Goal: Task Accomplishment & Management: Manage account settings

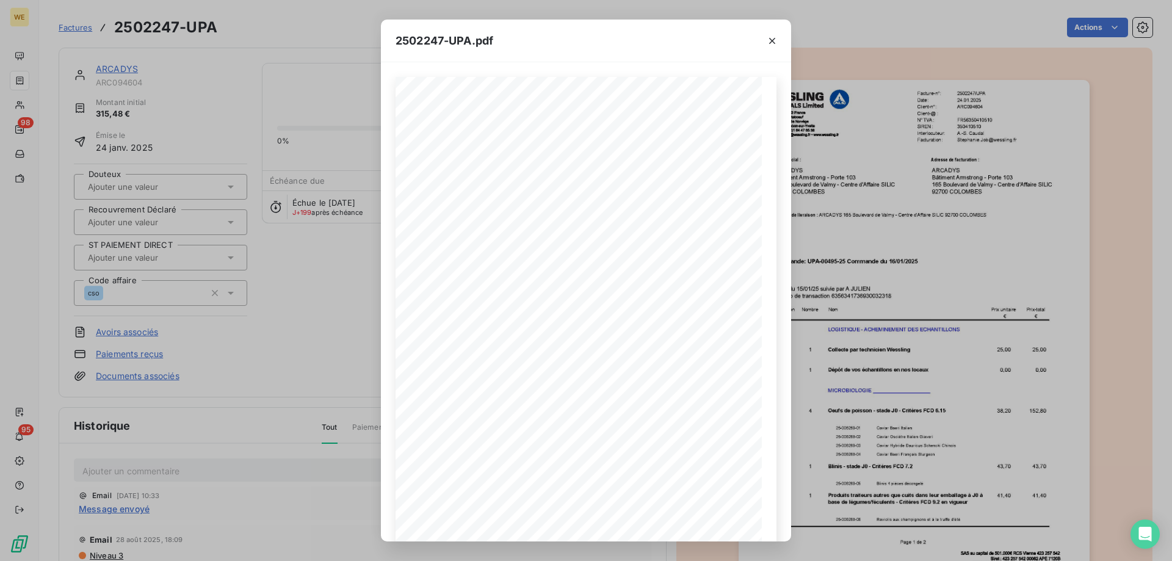
drag, startPoint x: 772, startPoint y: 43, endPoint x: 512, endPoint y: 65, distance: 261.0
click at [771, 43] on icon "button" at bounding box center [772, 41] width 12 height 12
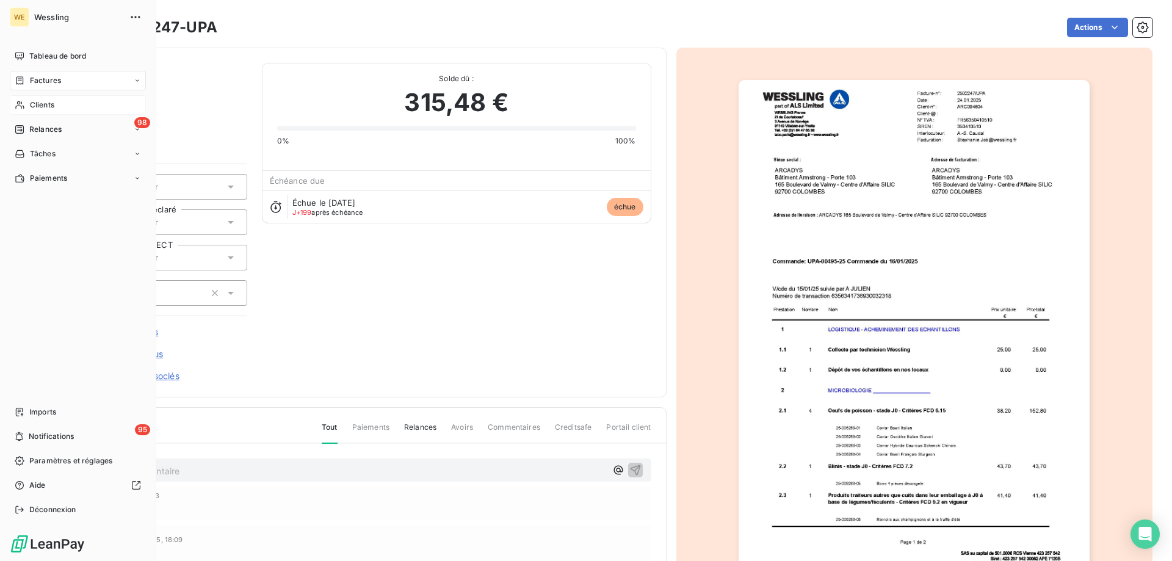
click at [44, 110] on div "Clients" at bounding box center [78, 105] width 136 height 20
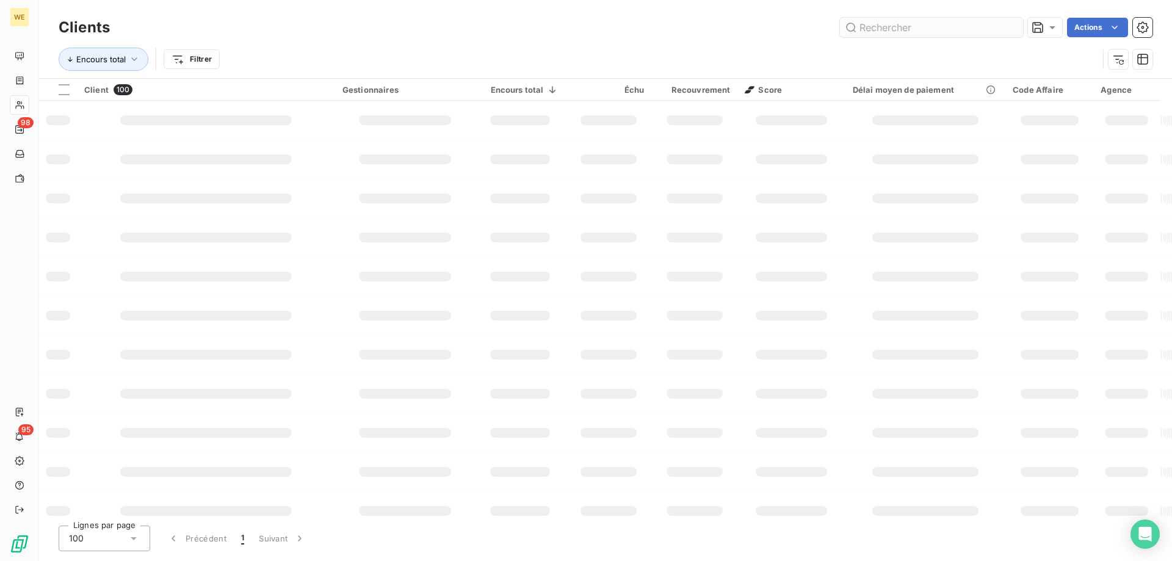
click at [873, 24] on input "text" at bounding box center [931, 28] width 183 height 20
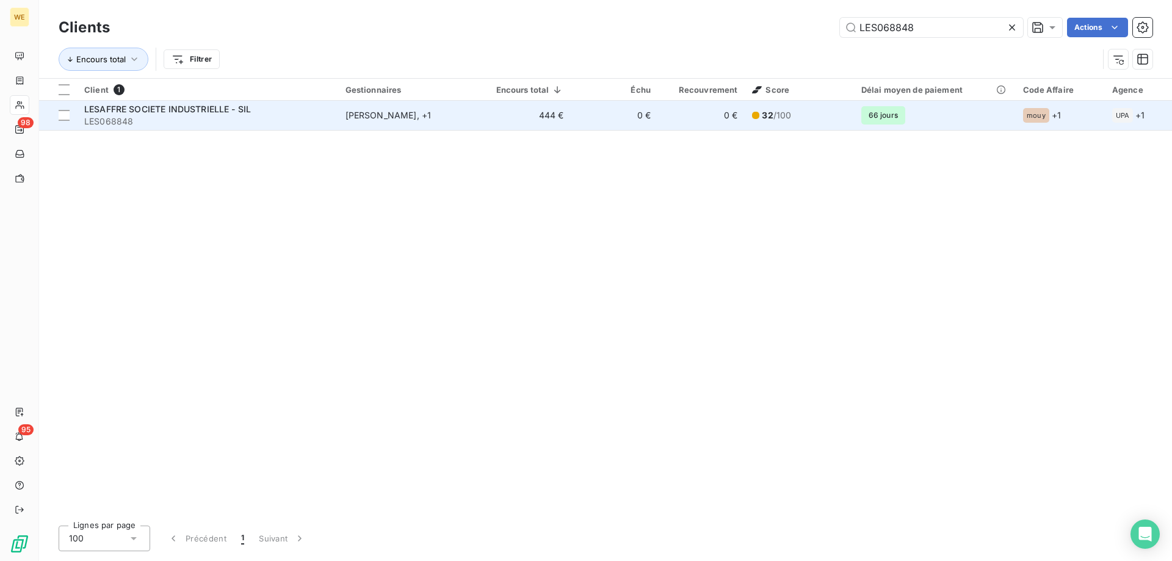
type input "LES068848"
click at [173, 117] on span "LES068848" at bounding box center [207, 121] width 247 height 12
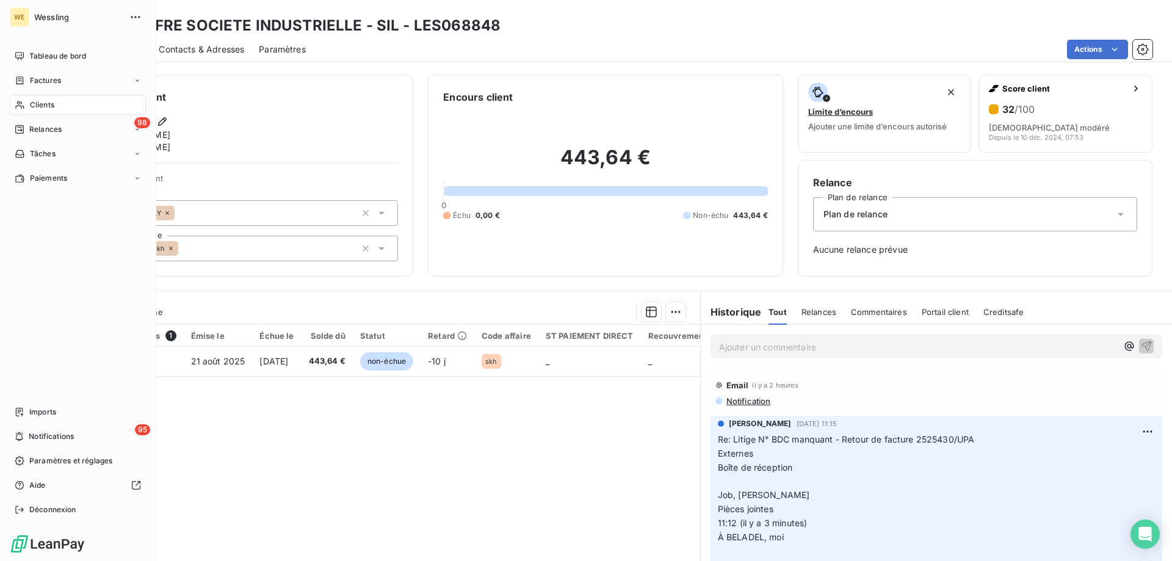
click at [44, 107] on span "Clients" at bounding box center [42, 105] width 24 height 11
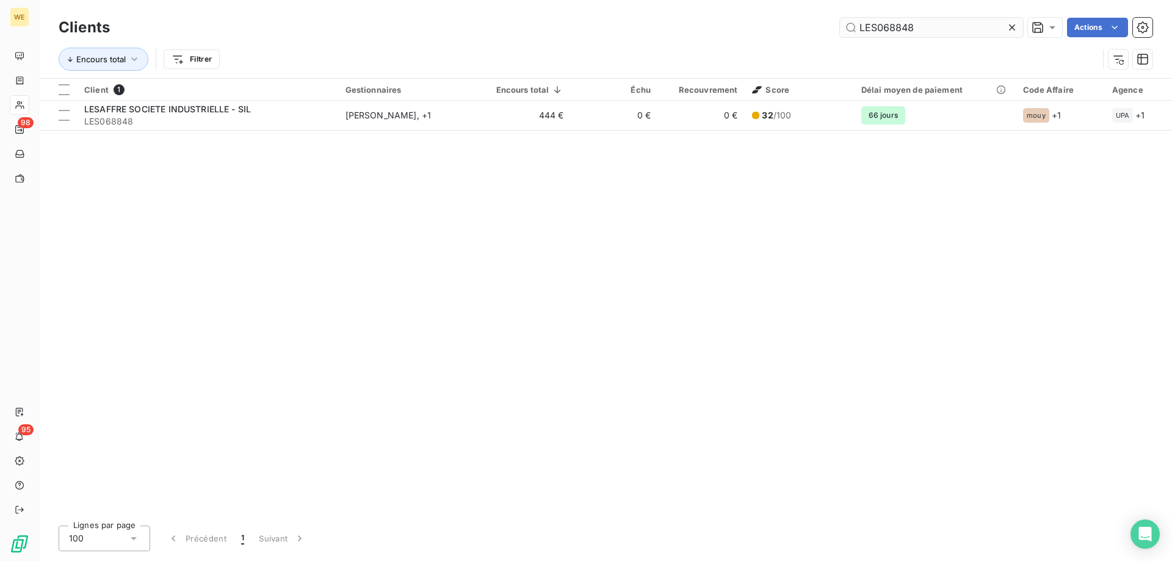
click at [885, 29] on input "LES068848" at bounding box center [931, 28] width 183 height 20
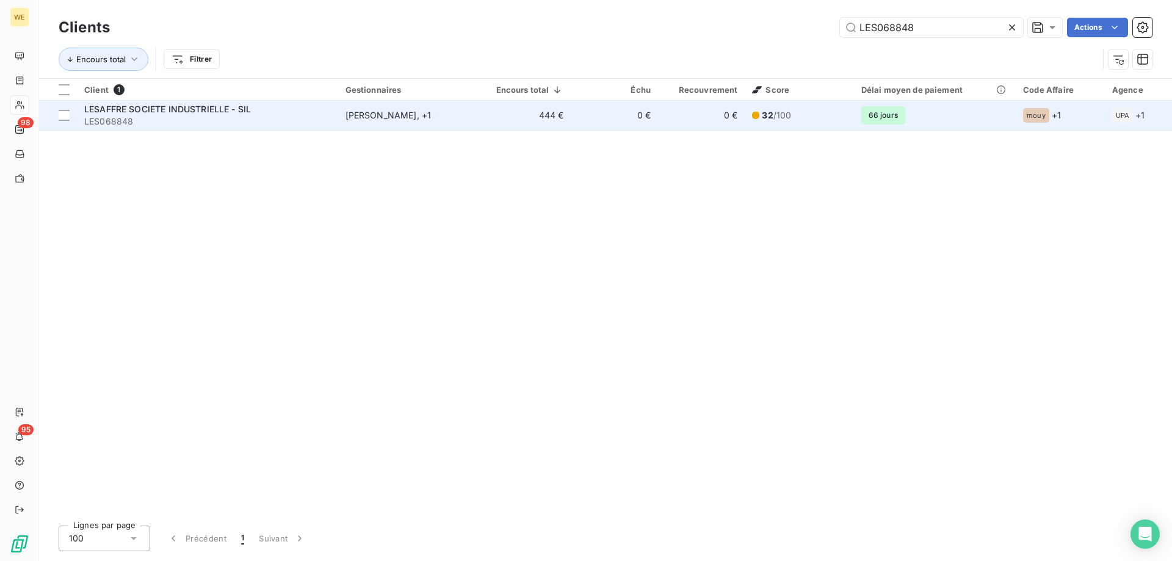
drag, startPoint x: 885, startPoint y: 31, endPoint x: 520, endPoint y: 125, distance: 376.4
click at [521, 125] on td "444 €" at bounding box center [525, 115] width 92 height 29
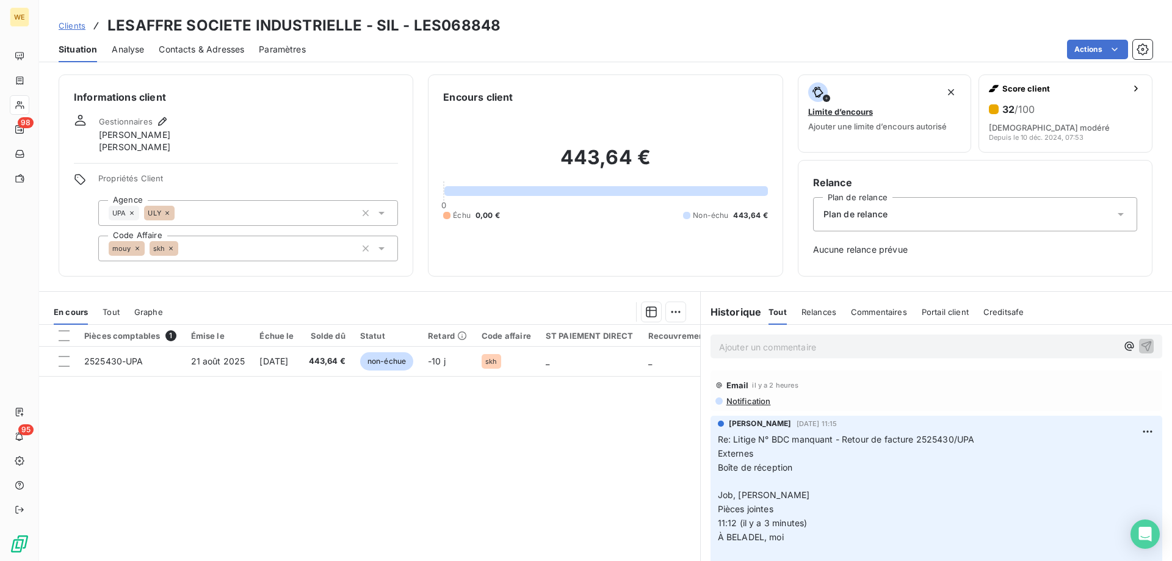
click at [774, 352] on p "Ajouter un commentaire ﻿" at bounding box center [918, 346] width 398 height 15
click at [742, 347] on p "Ajouter un commentaire ﻿" at bounding box center [918, 346] width 398 height 15
click at [858, 346] on span "Suite mail disant bdc manquant lui dit que déjà" at bounding box center [815, 346] width 192 height 10
click at [926, 349] on p "Suite mail disant bdc manquant lui ai dit que déjà" at bounding box center [918, 346] width 398 height 14
click at [1140, 346] on icon "button" at bounding box center [1146, 345] width 12 height 12
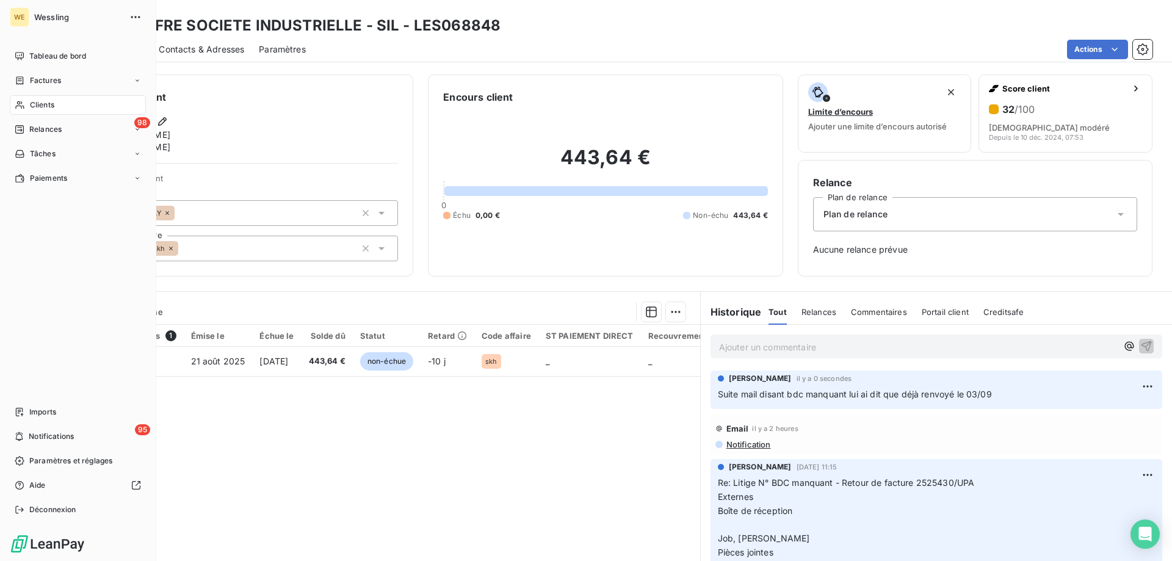
click at [34, 102] on span "Clients" at bounding box center [42, 105] width 24 height 11
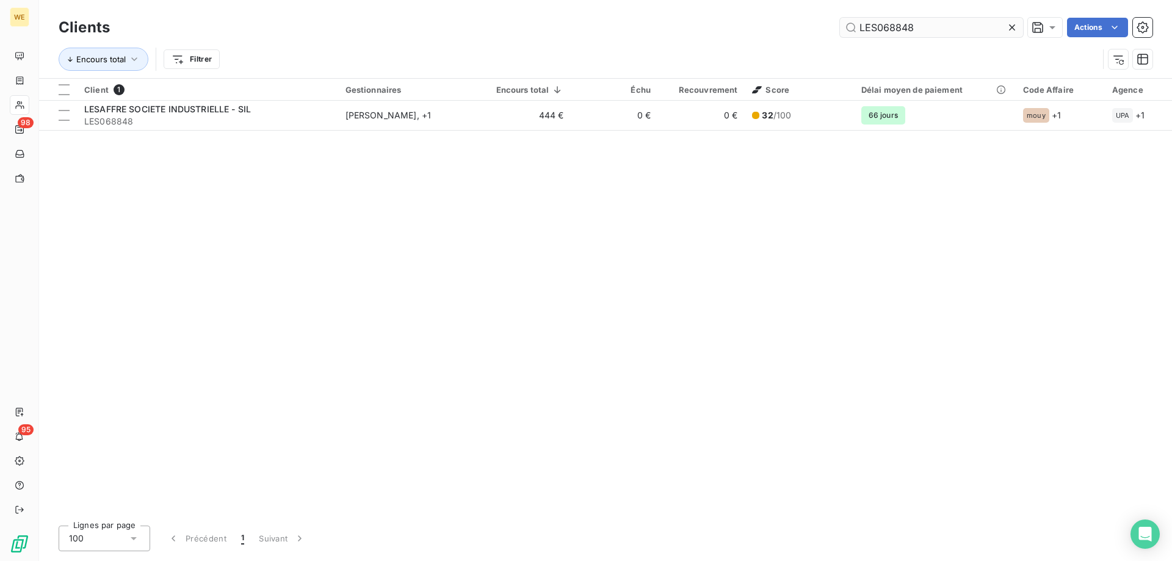
click at [937, 28] on input "LES068848" at bounding box center [931, 28] width 183 height 20
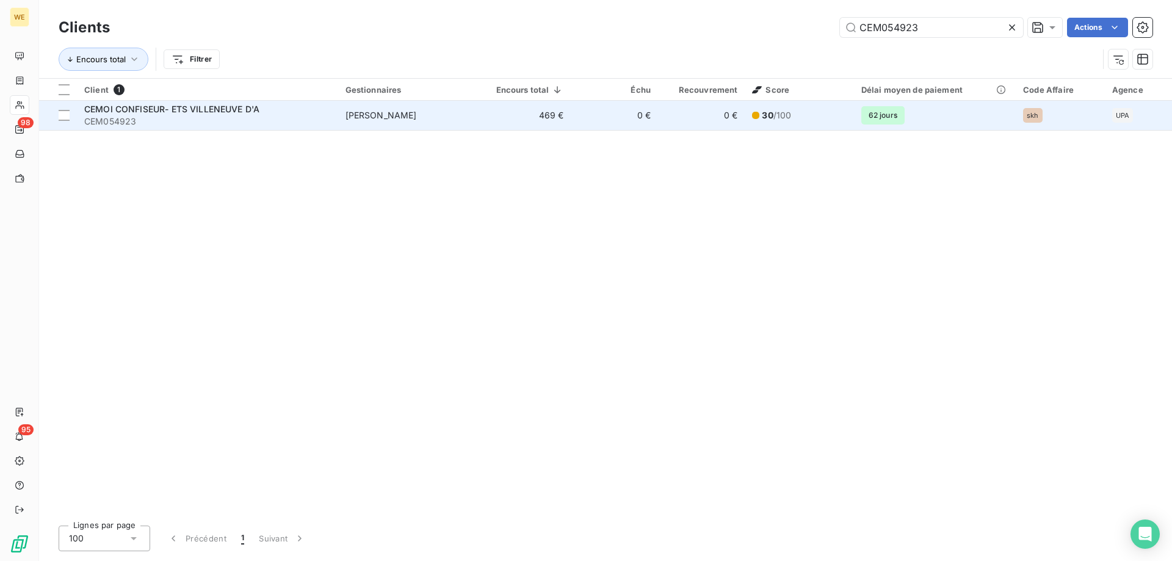
type input "CEM054923"
click at [178, 118] on span "CEM054923" at bounding box center [207, 121] width 247 height 12
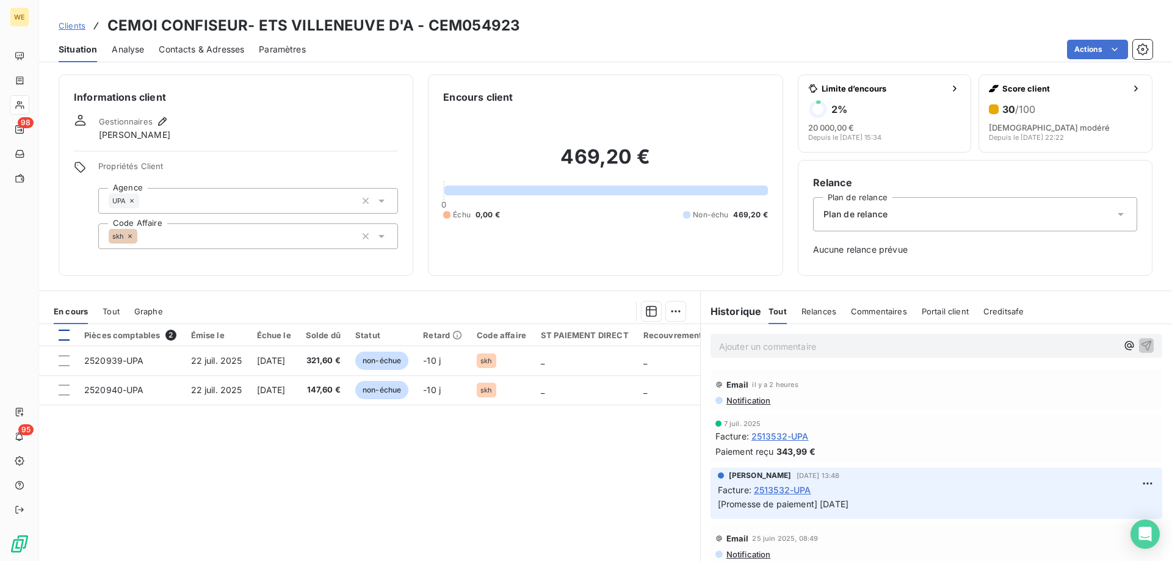
click at [67, 339] on div at bounding box center [64, 335] width 11 height 11
click at [671, 311] on html "WE 98 95 Clients CEMOI CONFISEUR- ETS VILLENEUVE D'A - CEM054923 Situation Anal…" at bounding box center [586, 280] width 1172 height 561
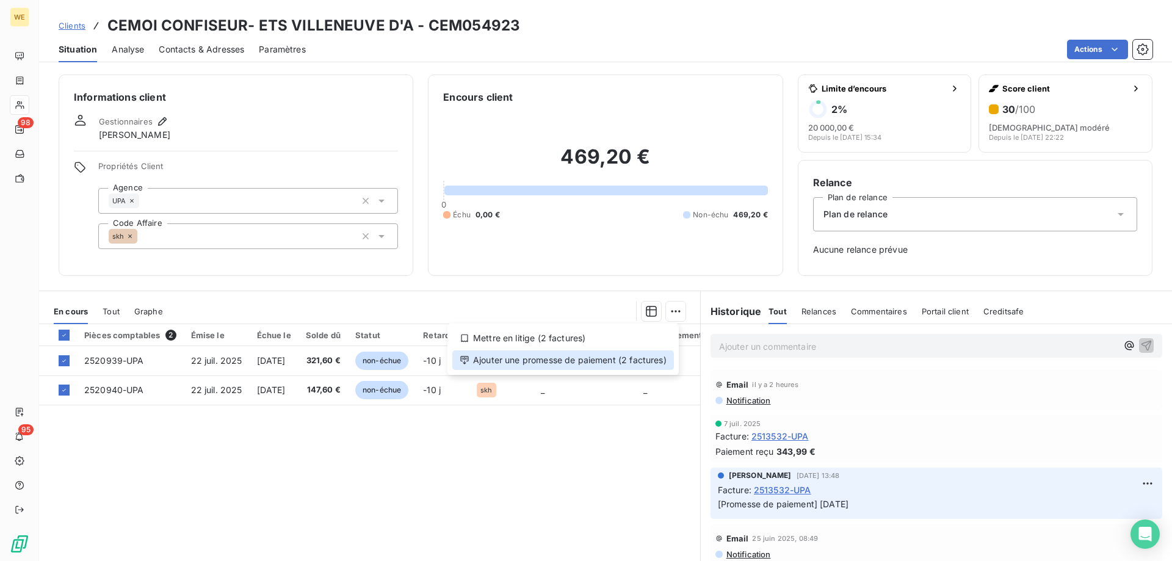
click at [593, 366] on div "Ajouter une promesse de paiement (2 factures)" at bounding box center [563, 360] width 222 height 20
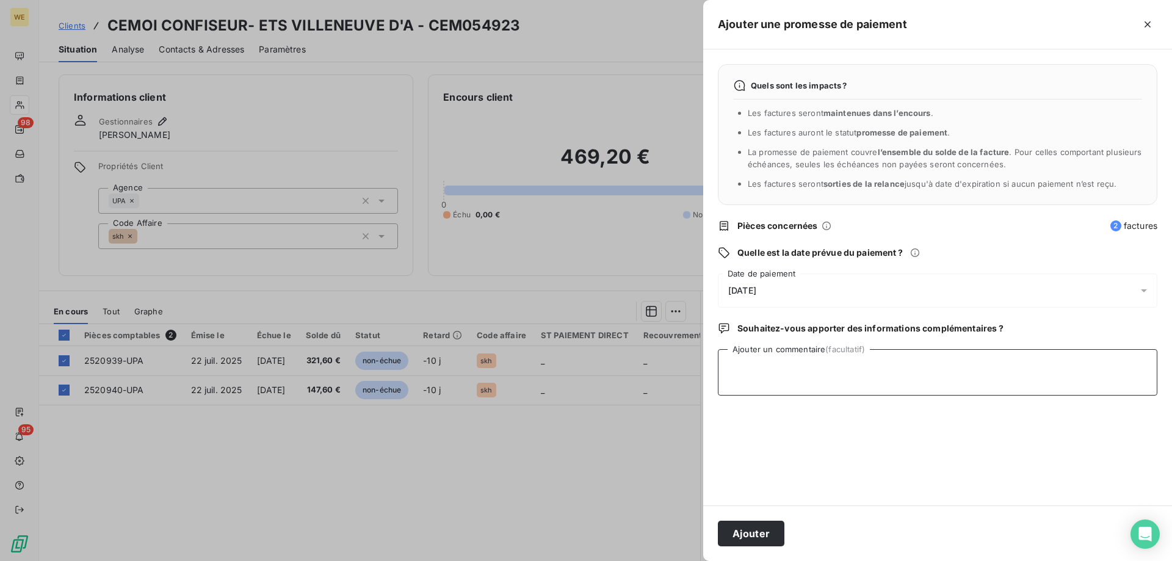
click at [844, 373] on textarea "Ajouter un commentaire (facultatif)" at bounding box center [938, 372] width 440 height 46
type textarea "[DATE]"
click at [825, 297] on div "[DATE]" at bounding box center [938, 291] width 440 height 34
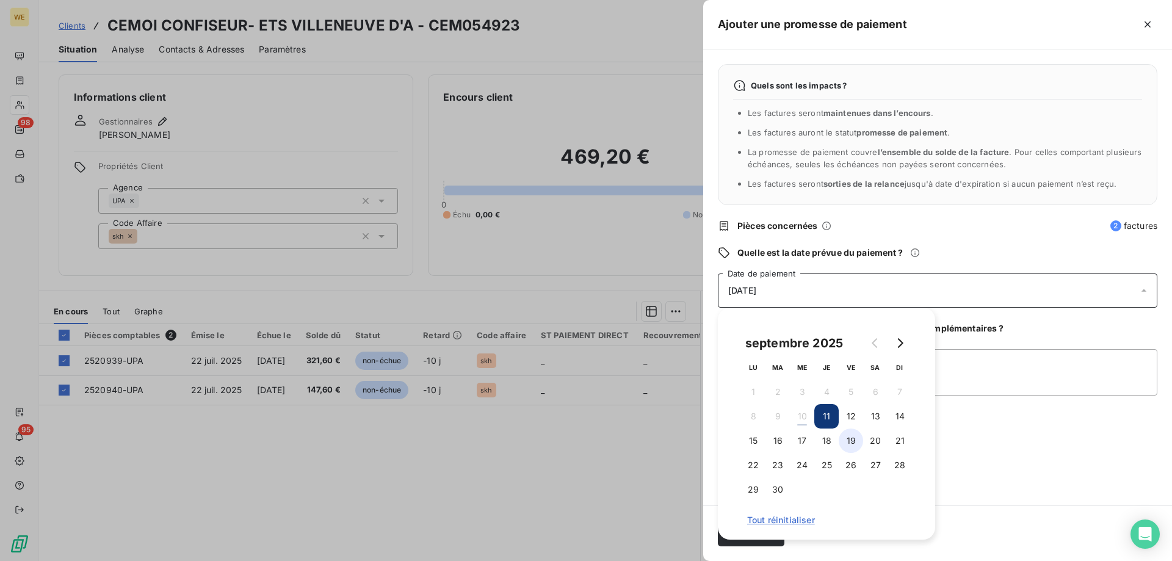
click at [849, 443] on button "19" at bounding box center [851, 441] width 24 height 24
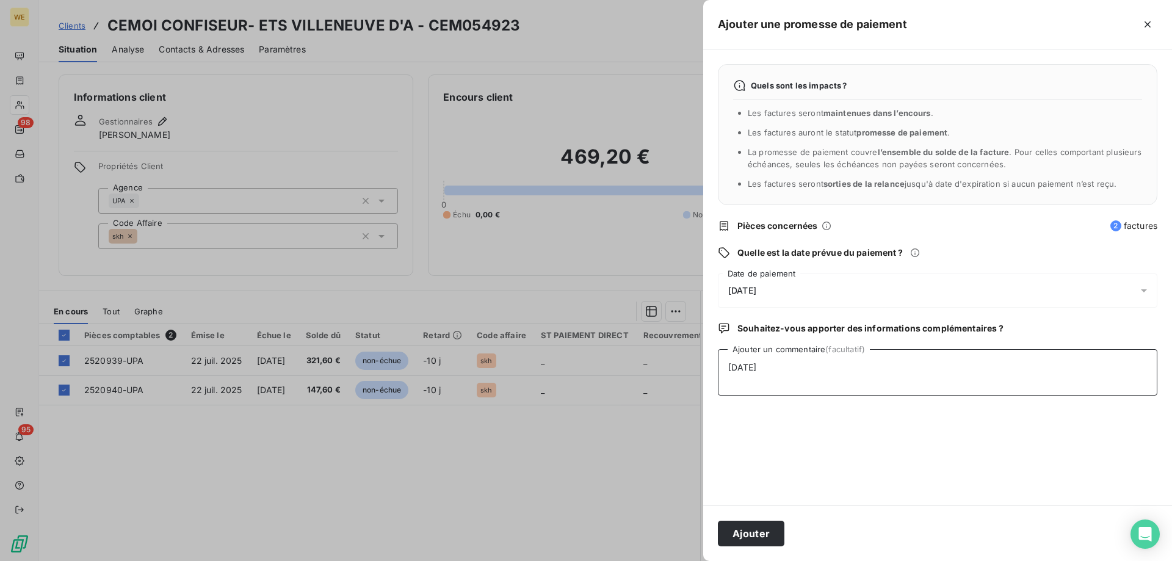
click at [1018, 390] on textarea "[DATE]" at bounding box center [938, 372] width 440 height 46
click at [730, 539] on button "Ajouter" at bounding box center [751, 534] width 67 height 26
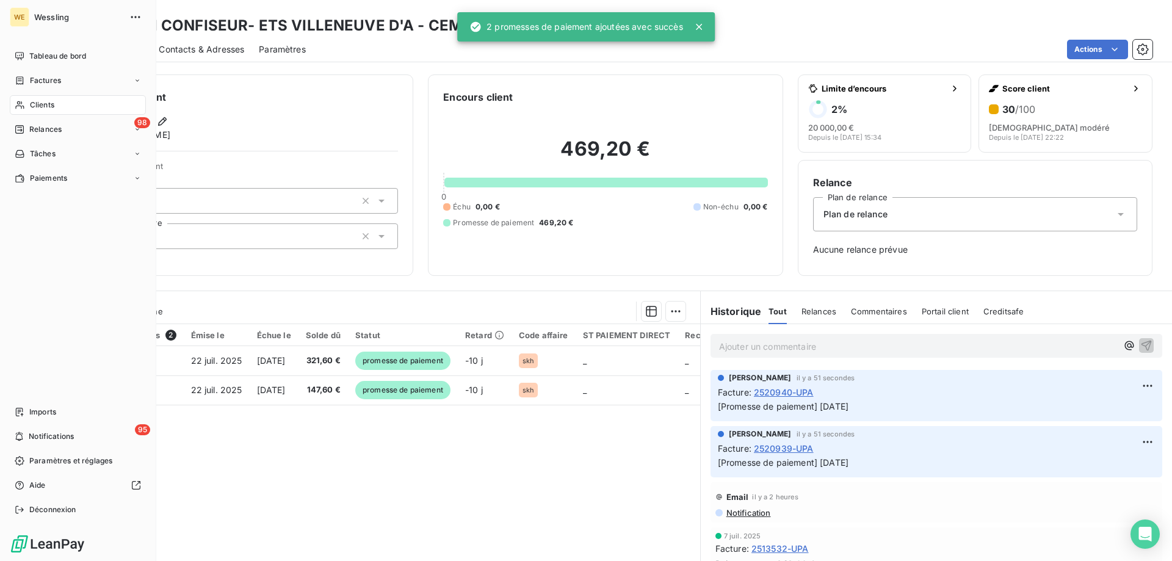
drag, startPoint x: 49, startPoint y: 106, endPoint x: 63, endPoint y: 111, distance: 14.3
click at [54, 107] on span "Clients" at bounding box center [42, 105] width 24 height 11
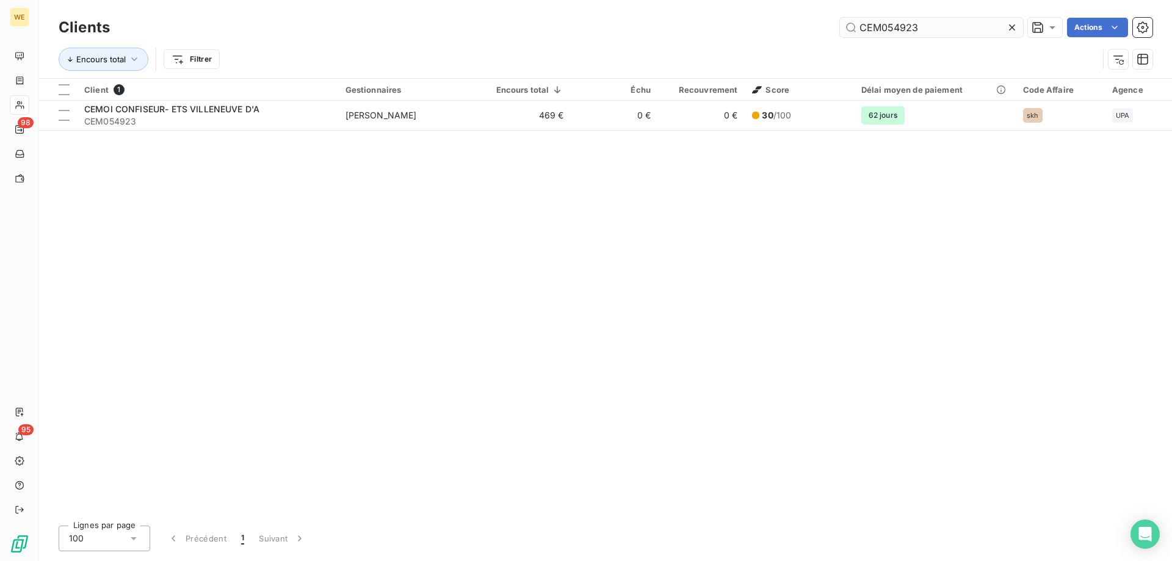
click at [865, 29] on input "CEM054923" at bounding box center [931, 28] width 183 height 20
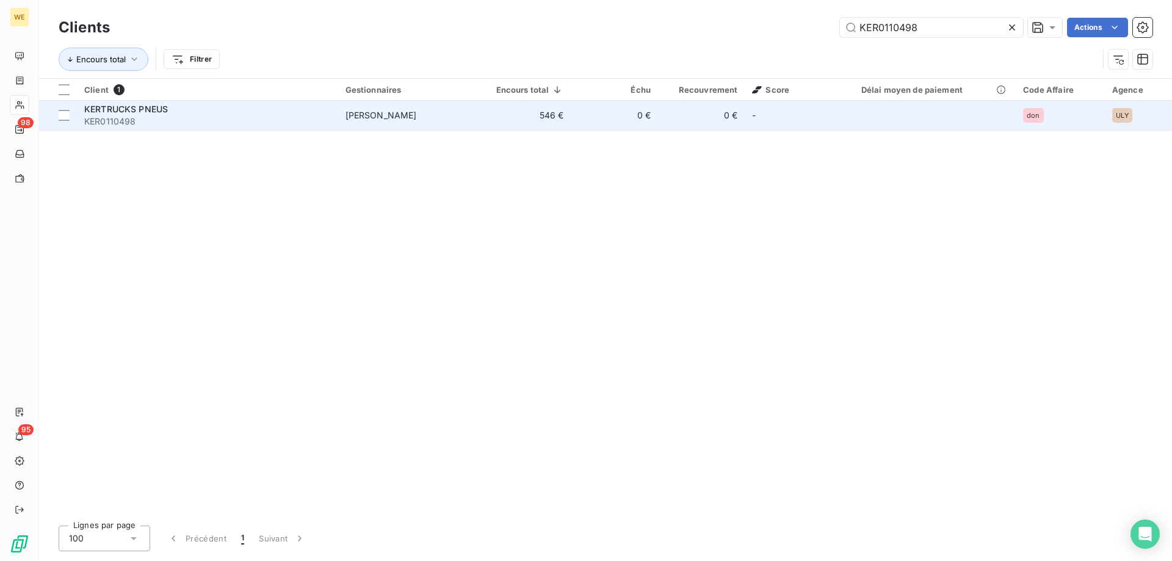
type input "KER0110498"
click at [153, 115] on span "KER0110498" at bounding box center [207, 121] width 247 height 12
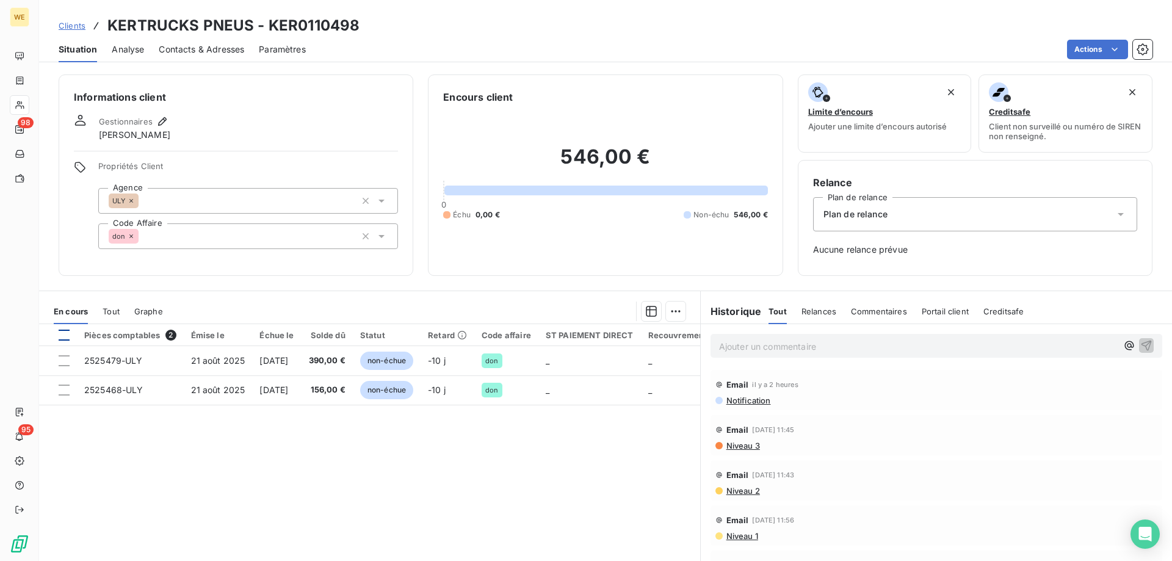
click at [67, 337] on div at bounding box center [64, 335] width 11 height 11
click at [672, 311] on html "WE 98 95 Clients KERTRUCKS PNEUS - KER0110498 Situation Analyse Contacts & Adre…" at bounding box center [586, 280] width 1172 height 561
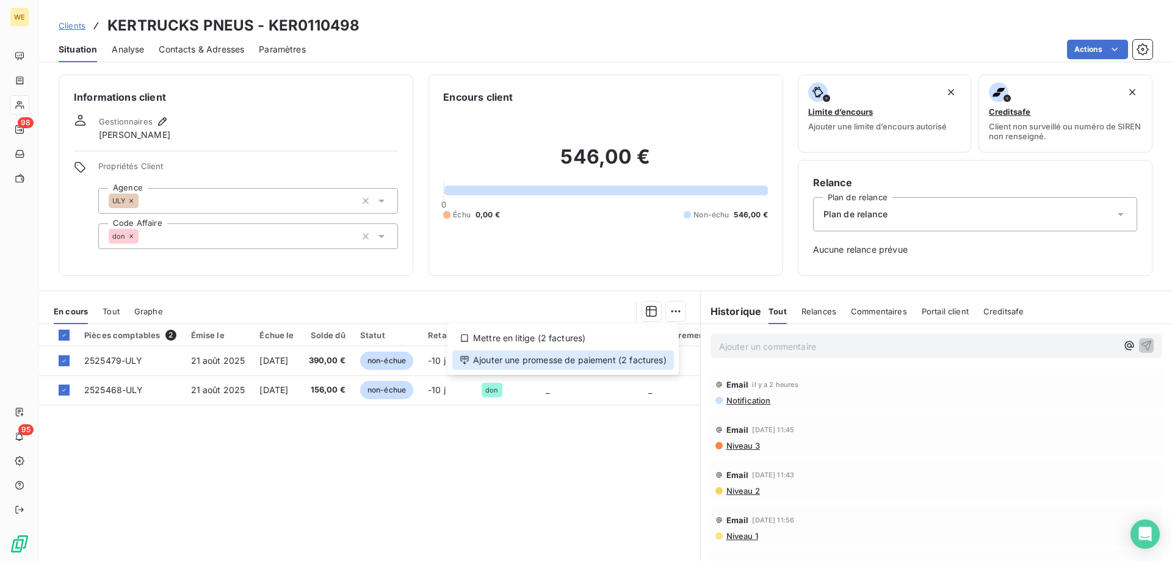
click at [647, 364] on div "Ajouter une promesse de paiement (2 factures)" at bounding box center [563, 360] width 222 height 20
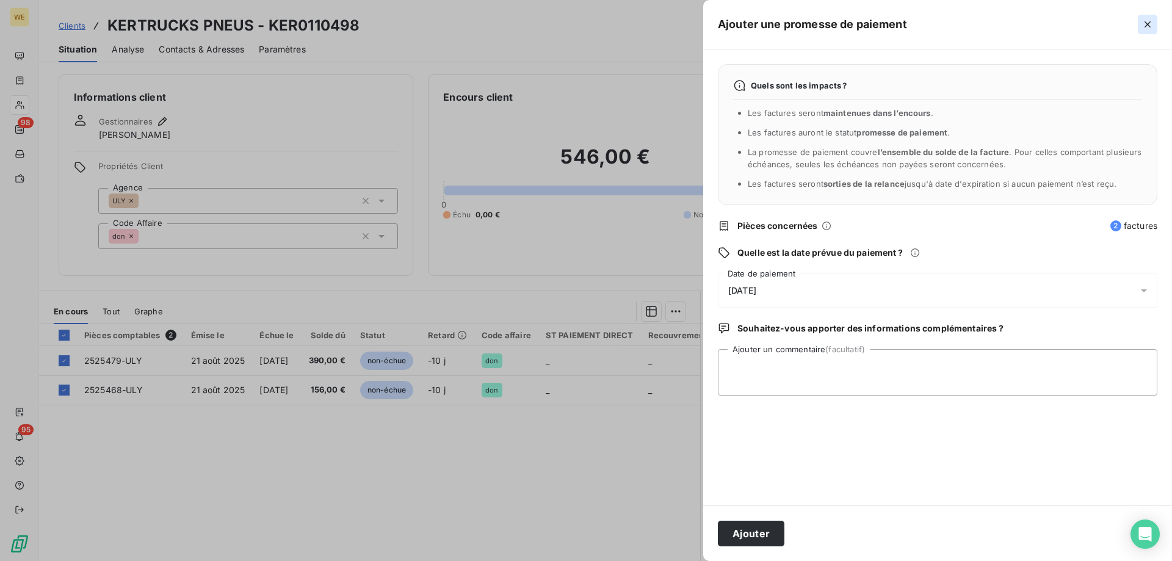
click at [1148, 24] on icon "button" at bounding box center [1148, 24] width 6 height 6
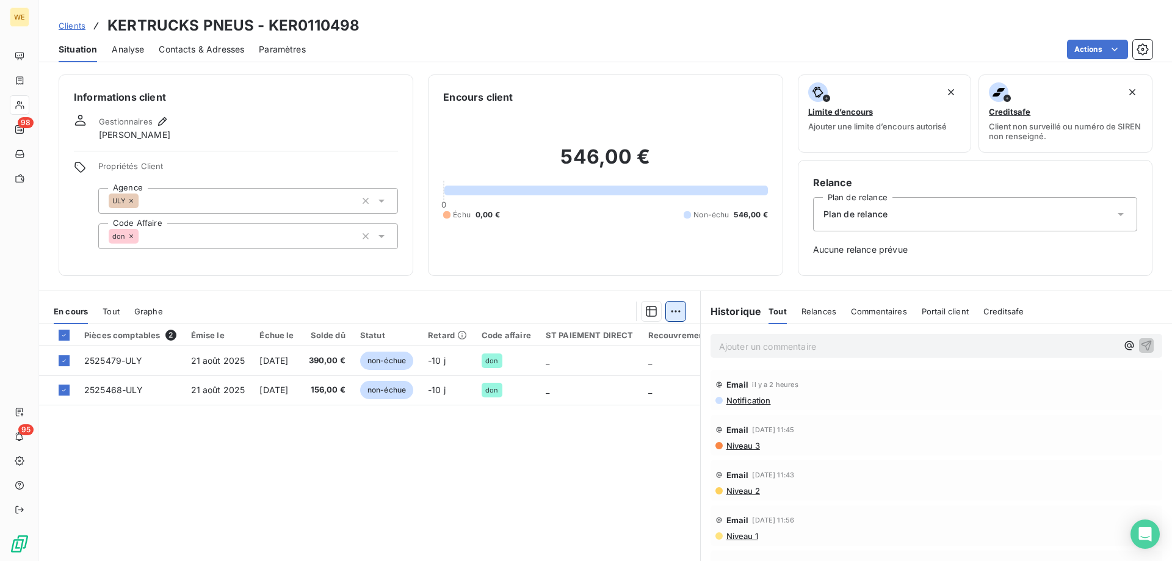
click at [673, 314] on html "WE 98 95 Clients KERTRUCKS PNEUS - KER0110498 Situation Analyse Contacts & Adre…" at bounding box center [586, 280] width 1172 height 561
click at [536, 338] on div "Mettre en litige (2 factures)" at bounding box center [563, 338] width 222 height 20
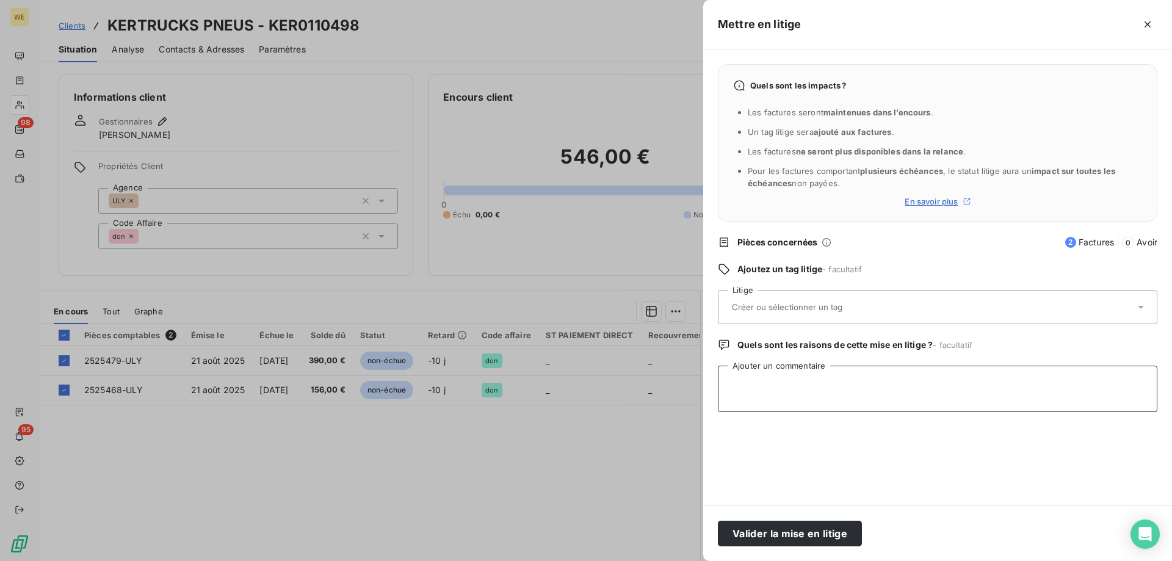
click at [814, 393] on textarea "Ajouter un commentaire" at bounding box center [938, 389] width 440 height 46
click at [779, 307] on input "text" at bounding box center [820, 307] width 178 height 11
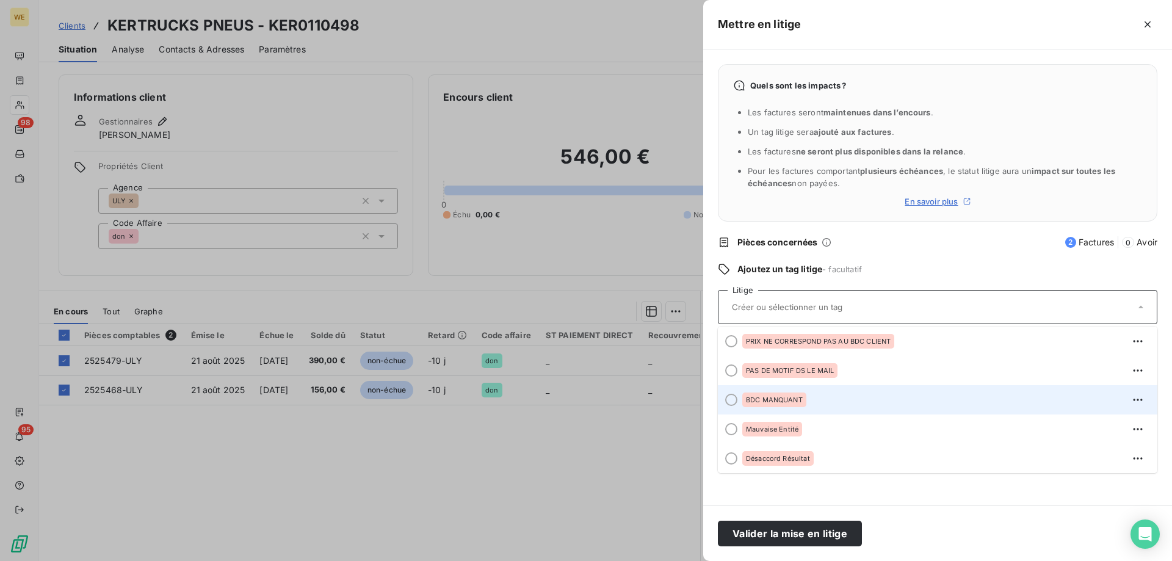
scroll to position [61, 0]
click at [787, 399] on span "Mauvaise Entité" at bounding box center [772, 399] width 53 height 7
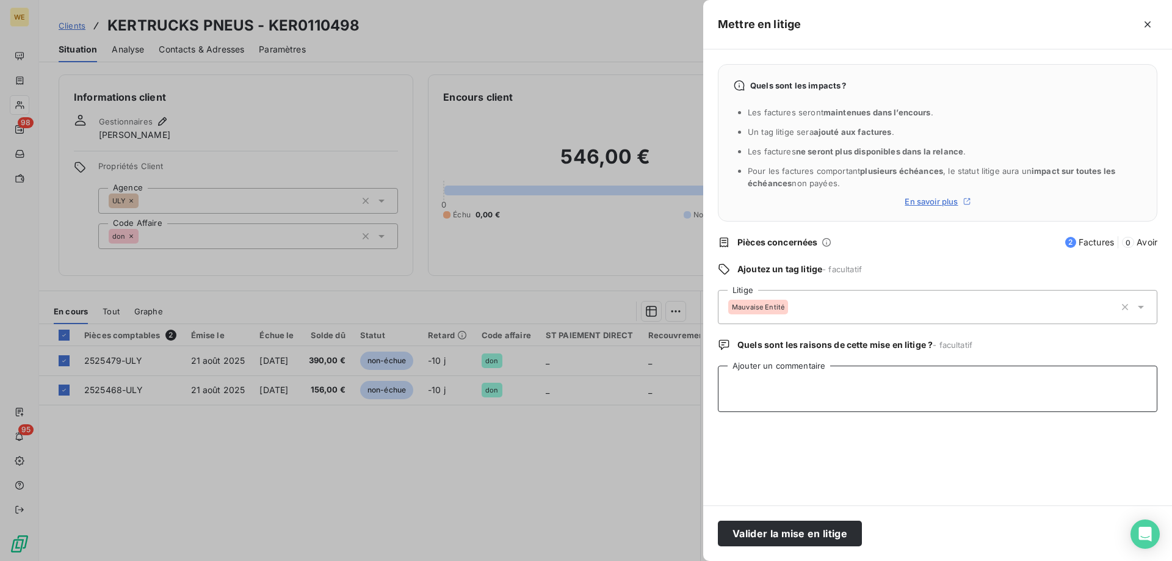
click at [769, 395] on textarea "Ajouter un commentaire" at bounding box center [938, 389] width 440 height 46
click at [809, 396] on textarea "Ajouter un commentaire" at bounding box center [938, 389] width 440 height 46
paste textarea "RE: Wessling France Relevé d'échéance Externes Boîte de réception [PERSON_NAME]…"
click at [730, 412] on textarea "RE: Wessling France Relevé d'échéance Externes Boîte de réception [PERSON_NAME]…" at bounding box center [938, 389] width 440 height 46
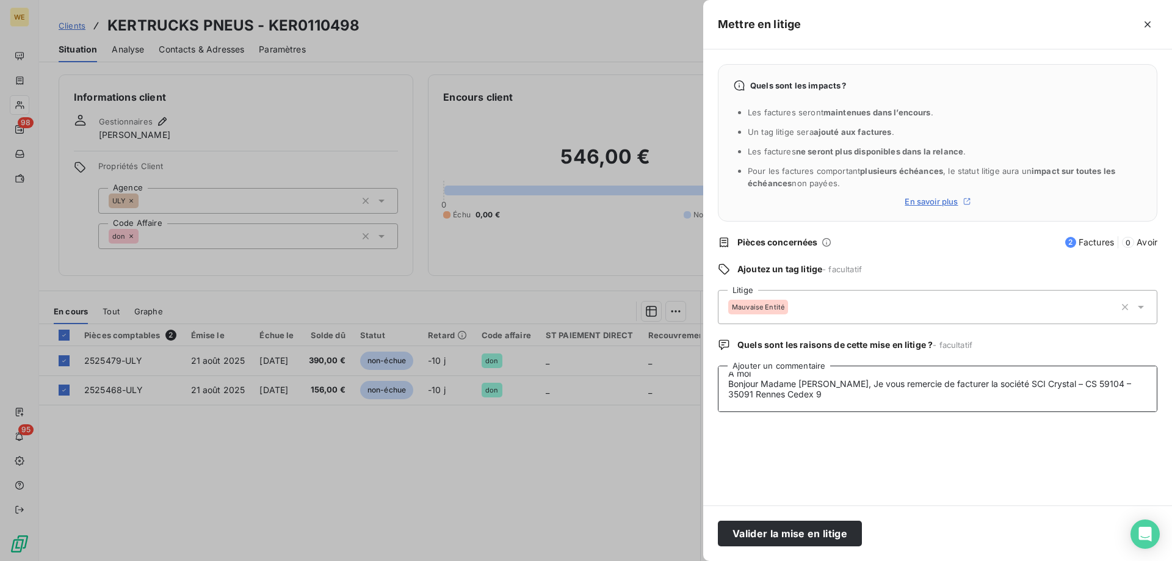
scroll to position [114, 0]
type textarea "RE: Wessling France Relevé d'échéance Externes Boîte de réception [PERSON_NAME]…"
click at [789, 533] on button "Valider la mise en litige" at bounding box center [790, 534] width 144 height 26
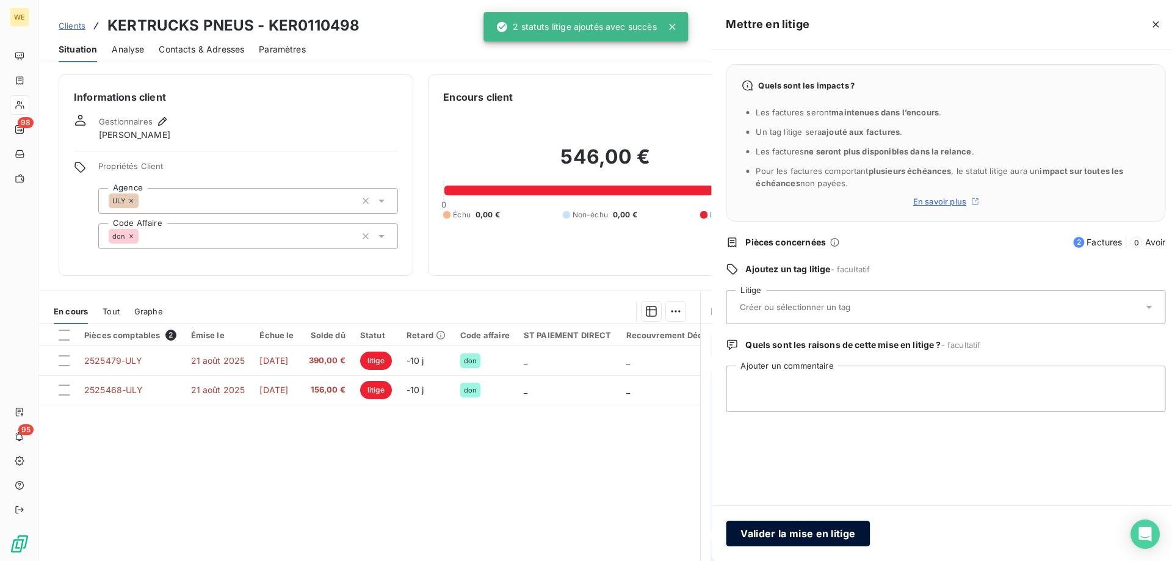
scroll to position [0, 0]
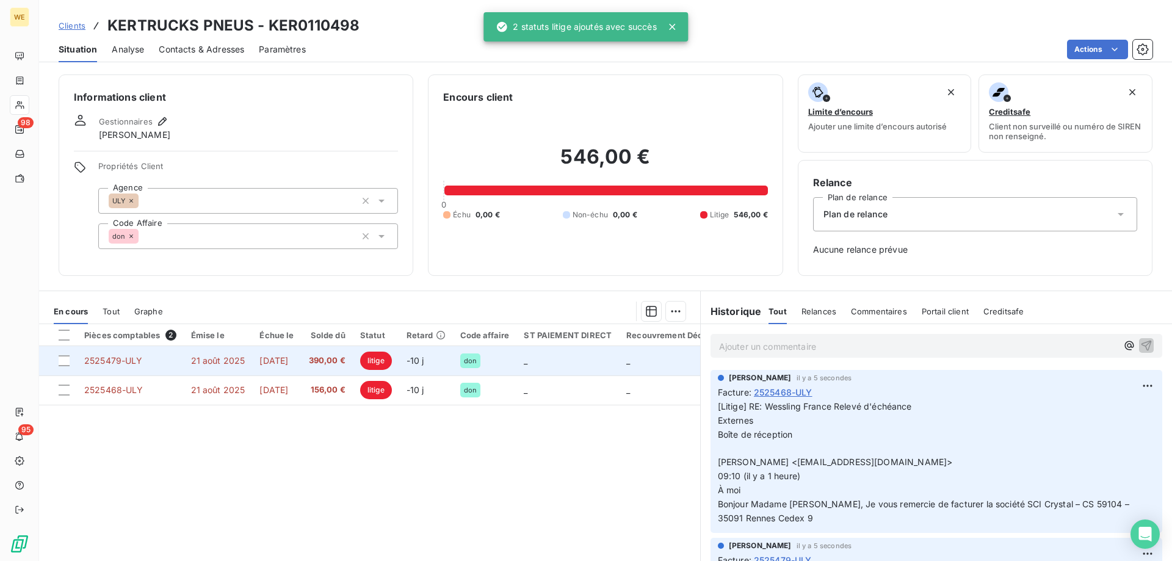
click at [231, 368] on td "21 août 2025" at bounding box center [218, 360] width 69 height 29
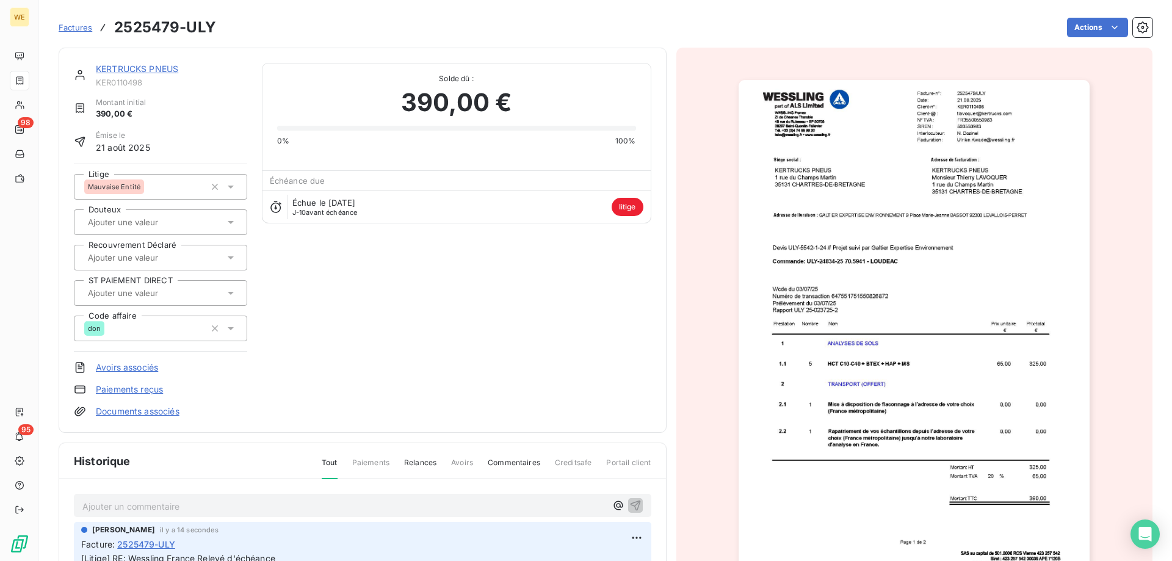
click at [933, 215] on img "button" at bounding box center [914, 328] width 351 height 497
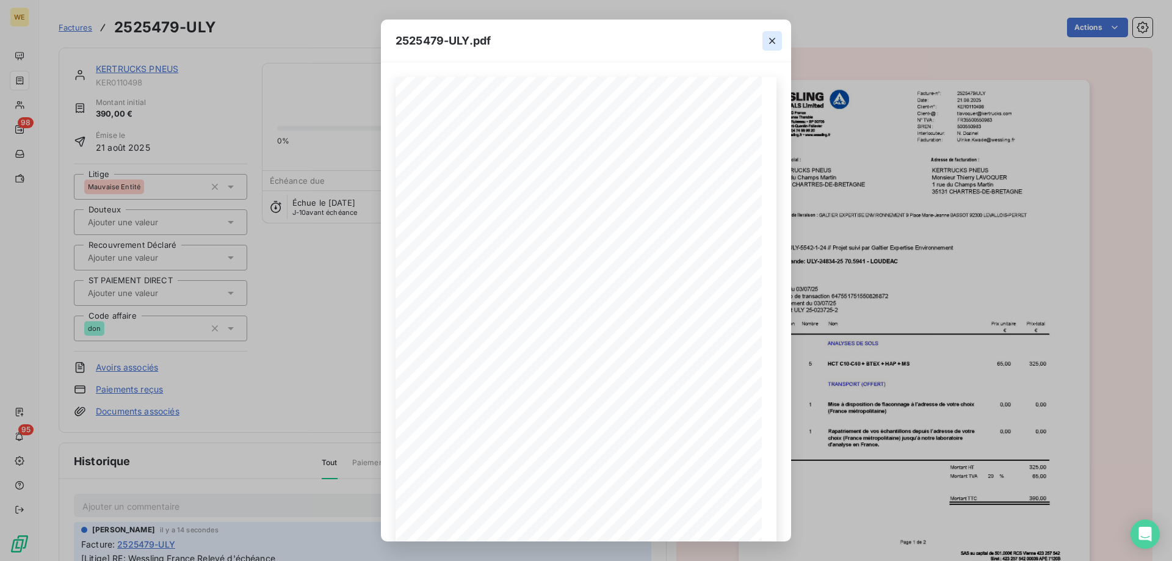
click at [778, 38] on icon "button" at bounding box center [772, 41] width 12 height 12
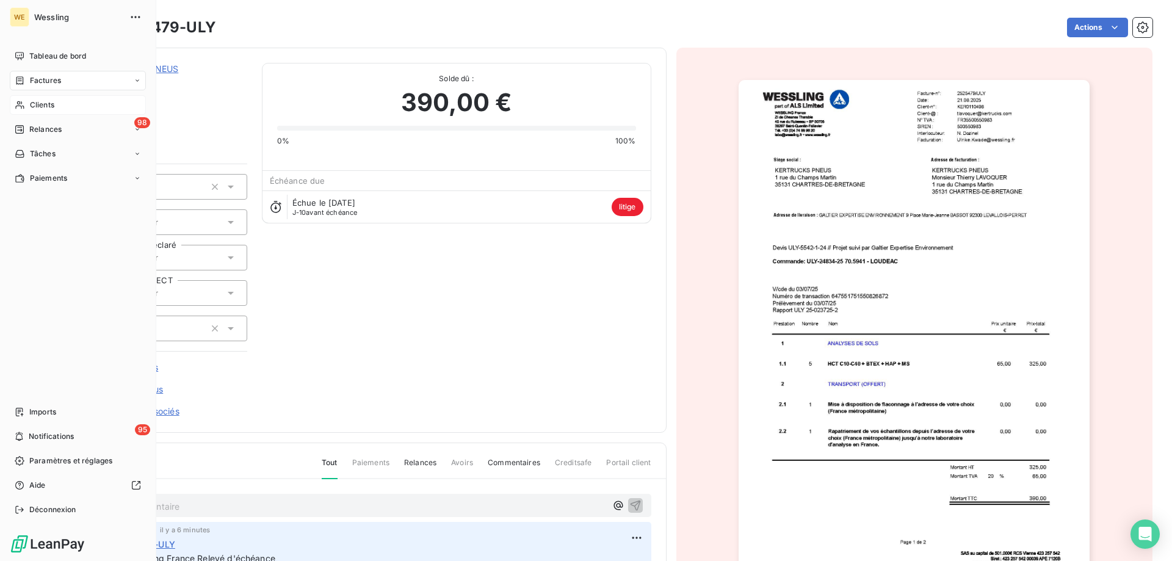
click at [58, 102] on div "Clients" at bounding box center [78, 105] width 136 height 20
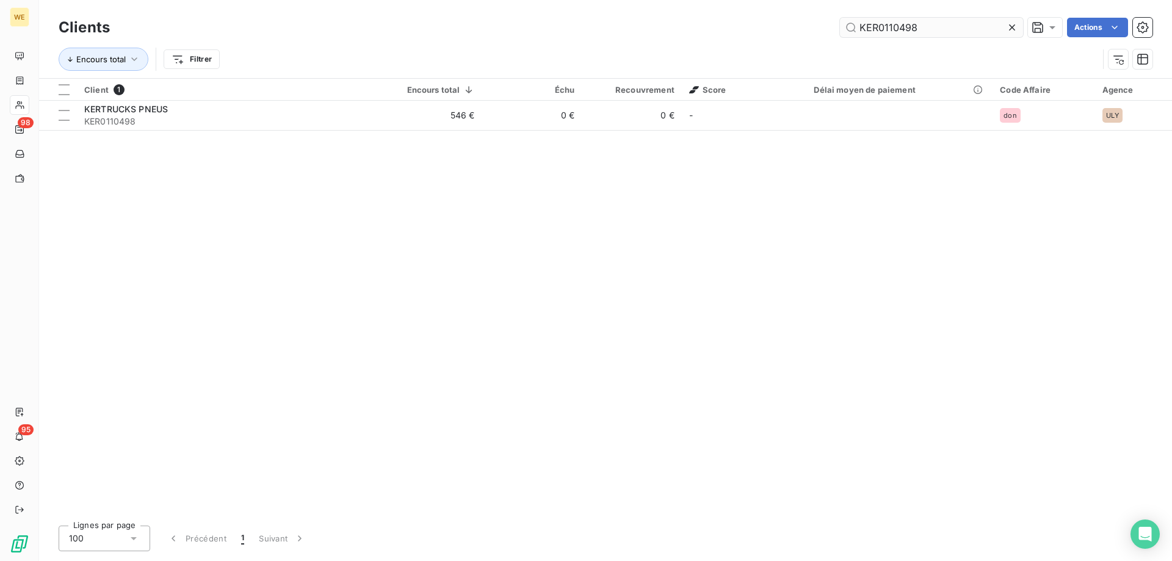
click at [904, 24] on input "KER0110498" at bounding box center [931, 28] width 183 height 20
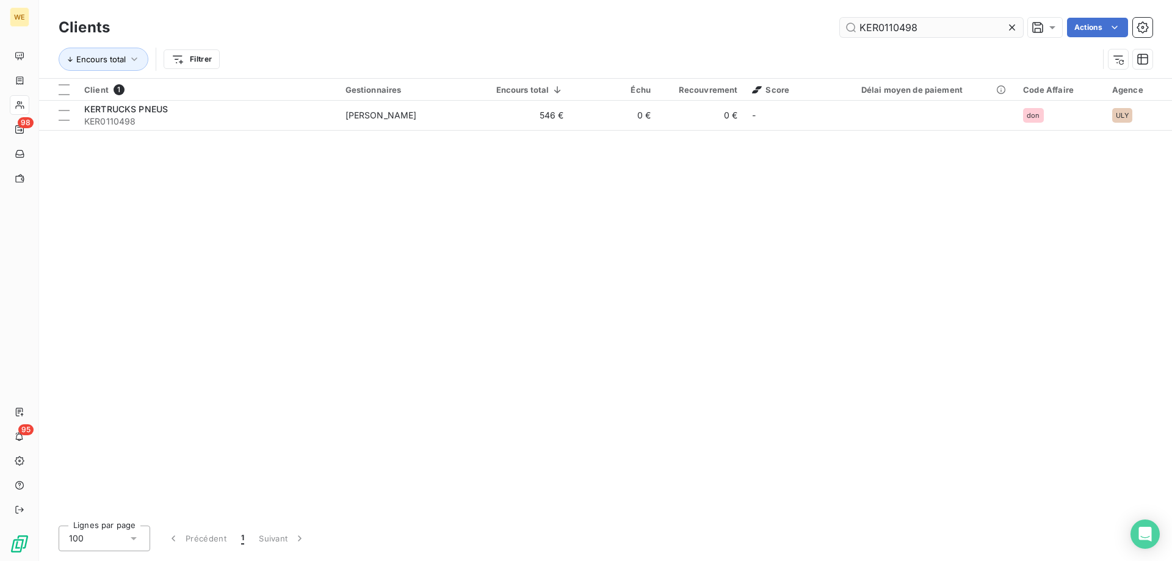
click at [904, 24] on input "KER0110498" at bounding box center [931, 28] width 183 height 20
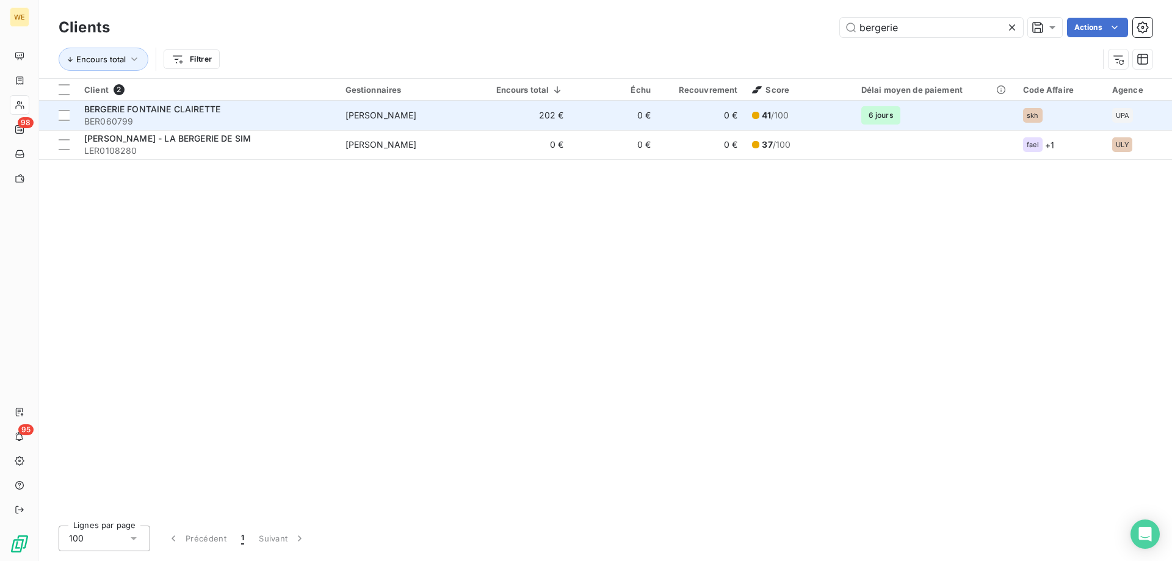
type input "bergerie"
click at [300, 113] on div "BERGERIE FONTAINE CLAIRETTE" at bounding box center [207, 109] width 247 height 12
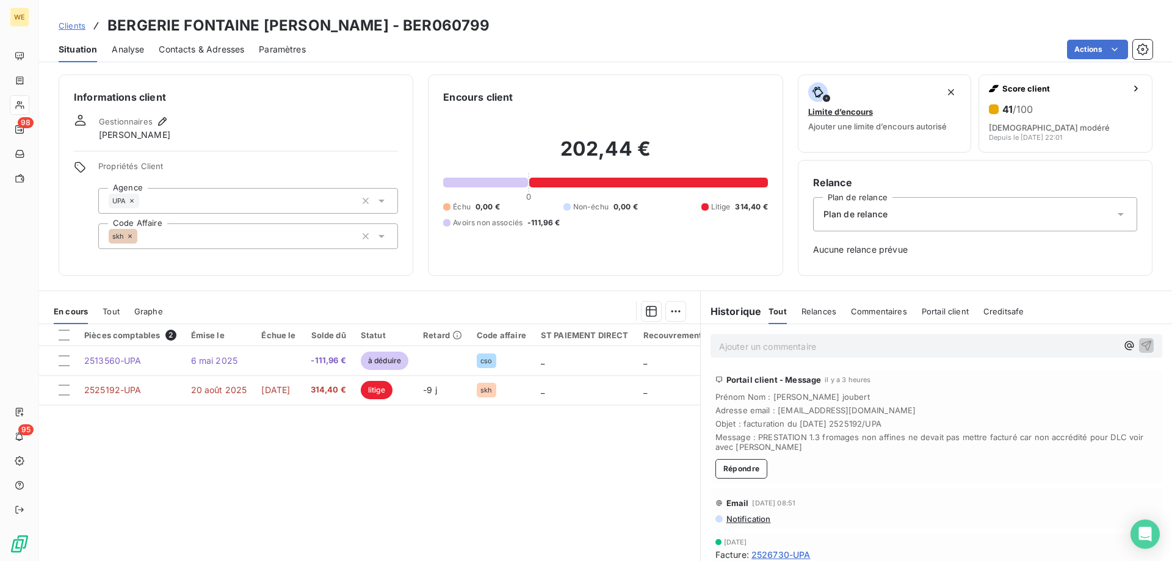
click at [775, 350] on p "Ajouter un commentaire ﻿" at bounding box center [918, 346] width 398 height 15
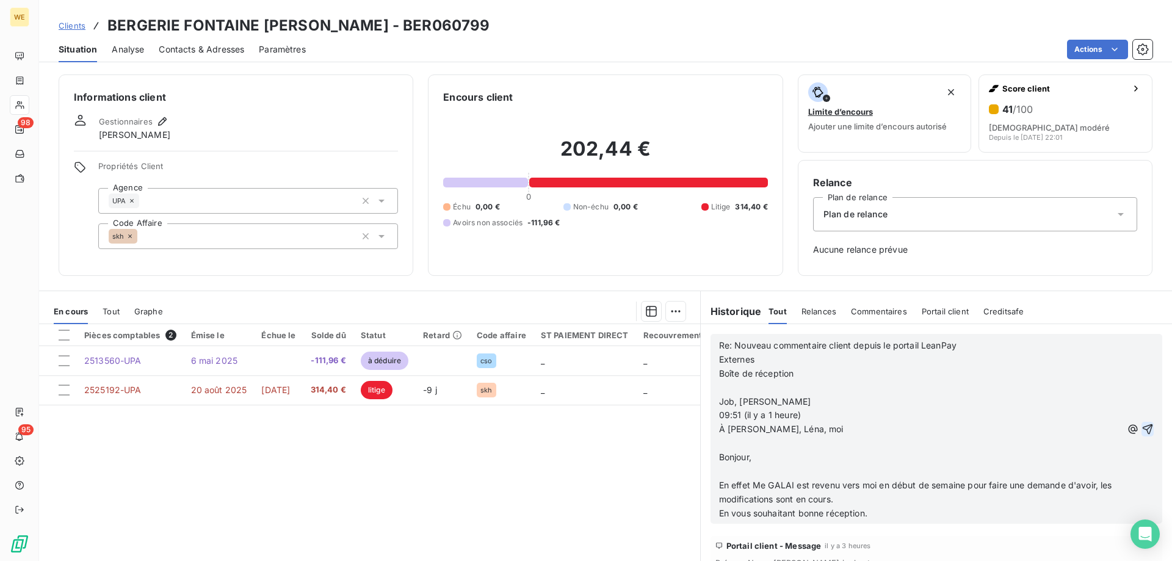
click at [1143, 433] on icon "button" at bounding box center [1148, 429] width 10 height 10
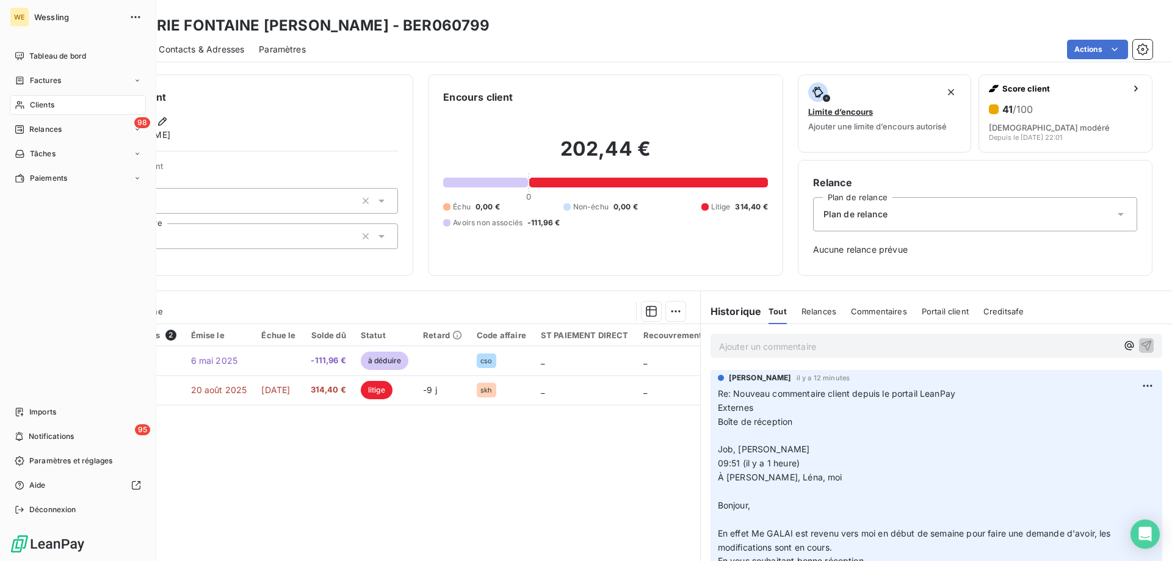
click at [52, 105] on span "Clients" at bounding box center [42, 105] width 24 height 11
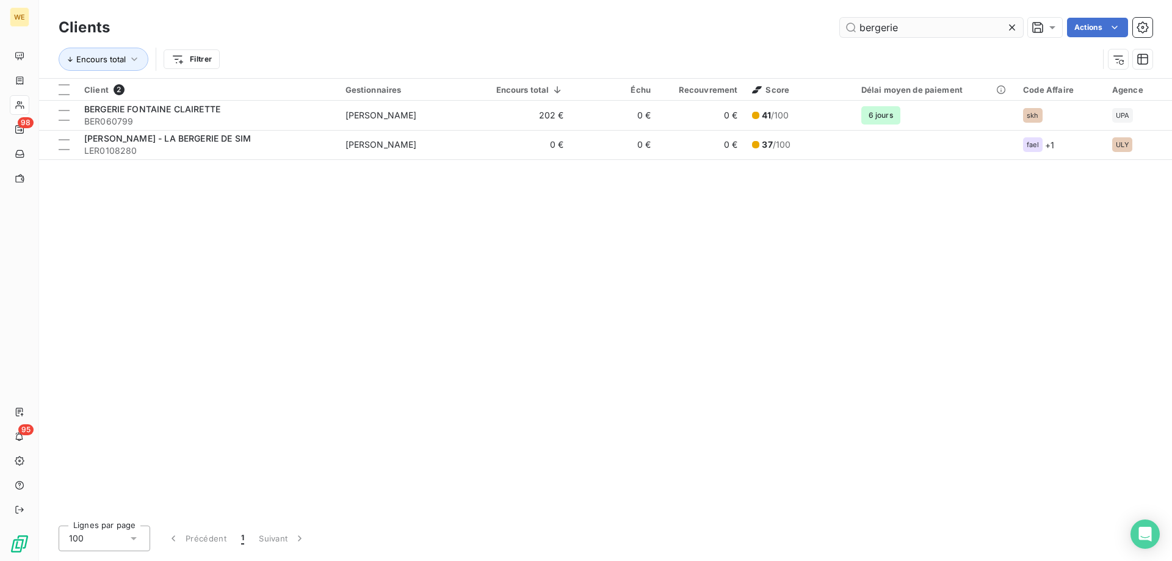
click at [882, 32] on input "bergerie" at bounding box center [931, 28] width 183 height 20
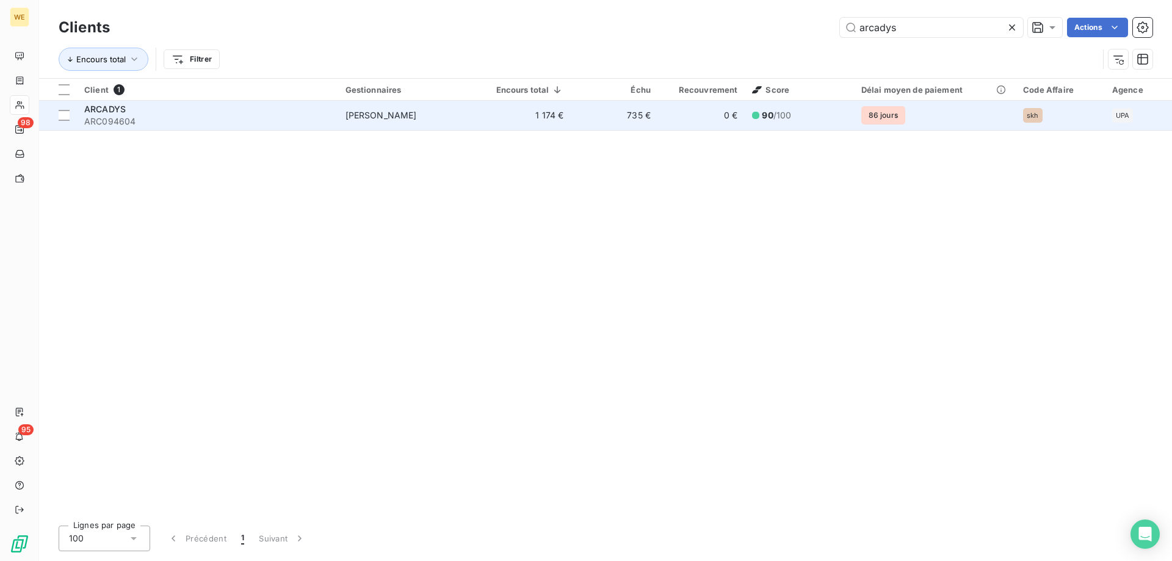
type input "arcadys"
click at [335, 114] on td "ARCADYS ARC094604" at bounding box center [207, 115] width 261 height 29
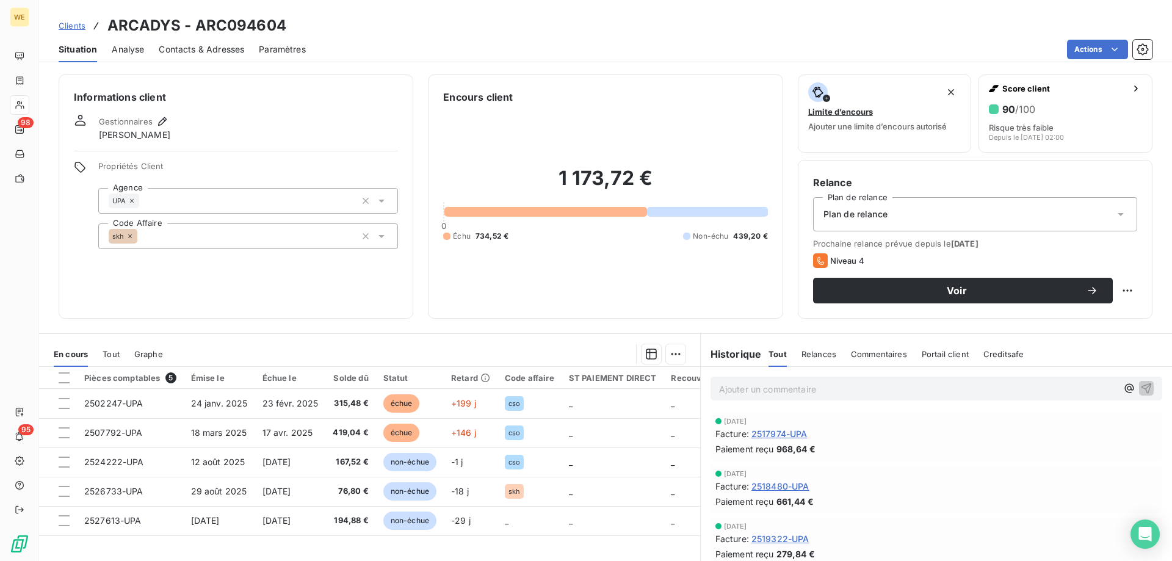
click at [744, 388] on p "Ajouter un commentaire ﻿" at bounding box center [918, 389] width 398 height 15
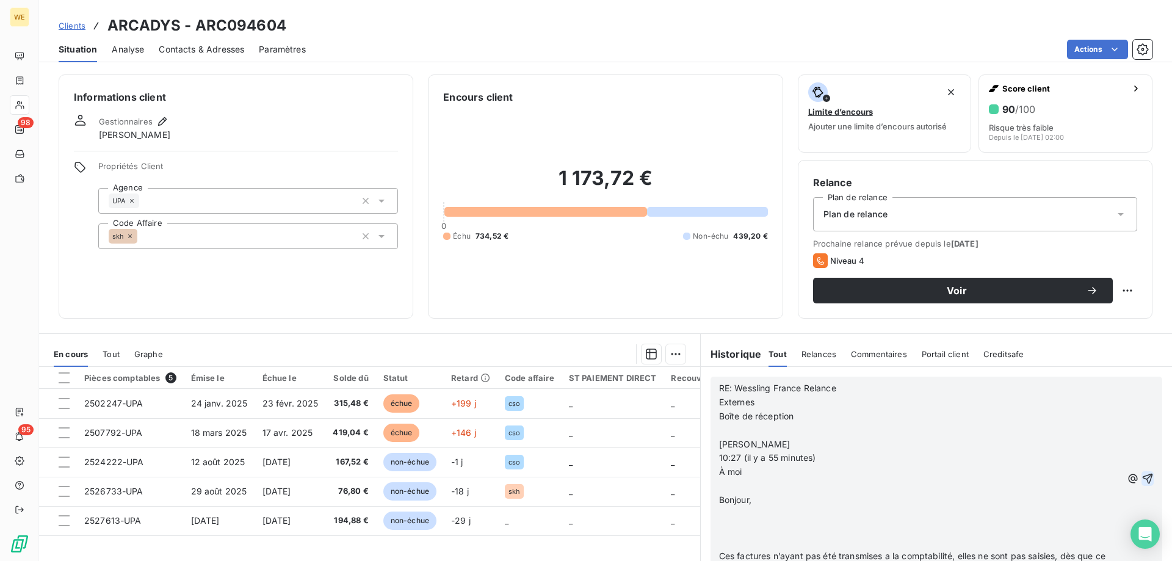
click at [1142, 477] on icon "button" at bounding box center [1148, 479] width 12 height 12
